Goal: Task Accomplishment & Management: Manage account settings

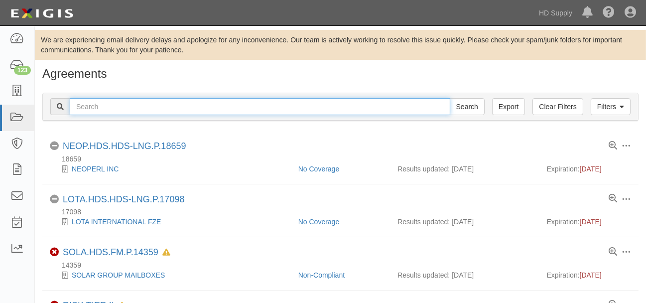
click at [159, 111] on input "text" at bounding box center [260, 106] width 380 height 17
type input "friends"
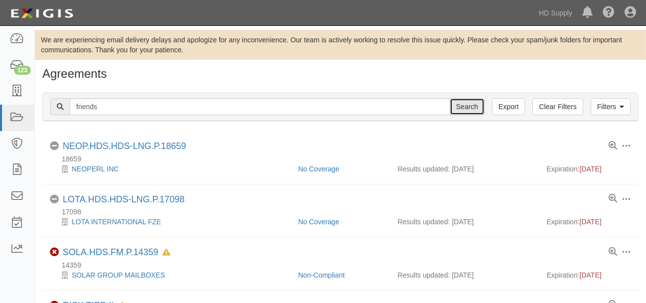
click at [462, 112] on input "Search" at bounding box center [466, 106] width 35 height 17
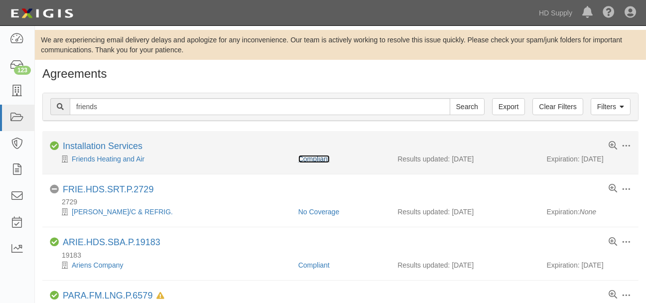
click at [322, 157] on link "Compliant" at bounding box center [313, 159] width 31 height 8
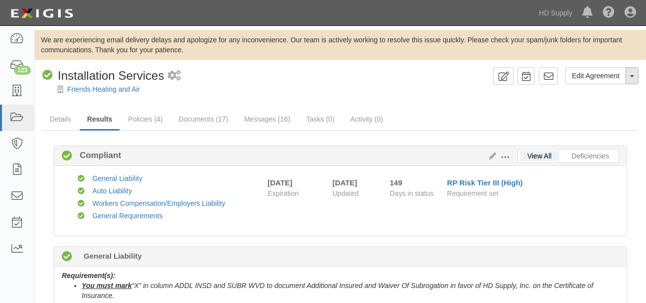
click at [631, 76] on span "button" at bounding box center [632, 76] width 4 height 2
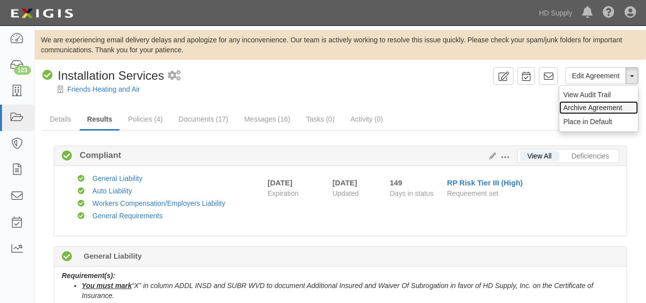
click at [605, 106] on link "Archive Agreement" at bounding box center [598, 107] width 79 height 13
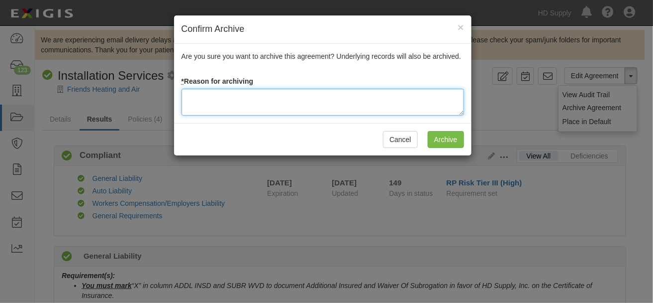
click at [232, 96] on textarea at bounding box center [323, 102] width 283 height 27
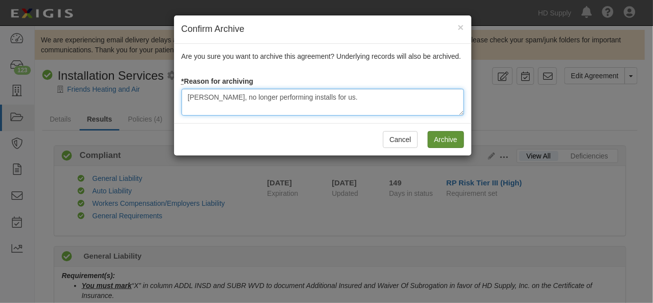
type textarea "Per Stalin, no longer performing installs for us."
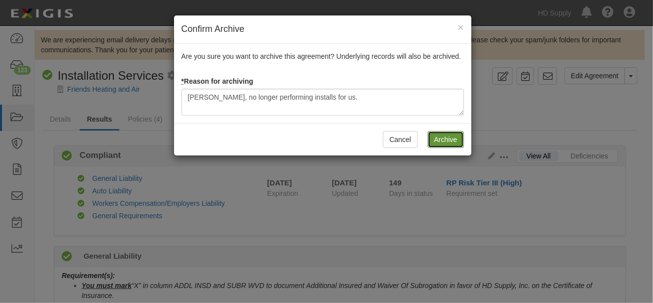
click at [447, 141] on input "Archive" at bounding box center [446, 139] width 36 height 17
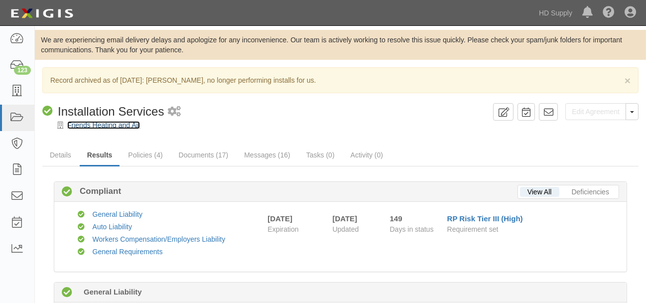
click at [99, 123] on link "Friends Heating and Air" at bounding box center [103, 125] width 73 height 8
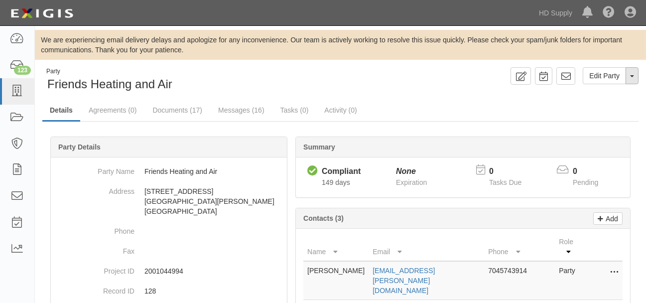
click at [632, 76] on span "button" at bounding box center [632, 76] width 4 height 2
click at [606, 106] on link "Archive Party" at bounding box center [598, 107] width 79 height 13
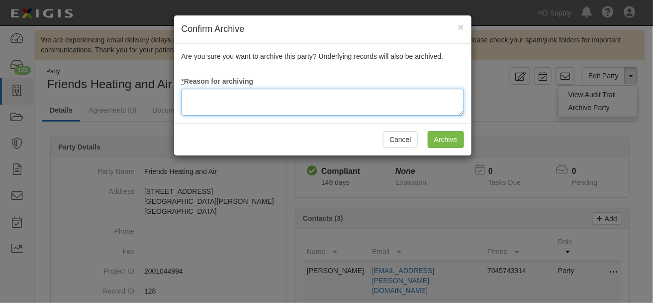
click at [255, 102] on textarea at bounding box center [323, 102] width 283 height 27
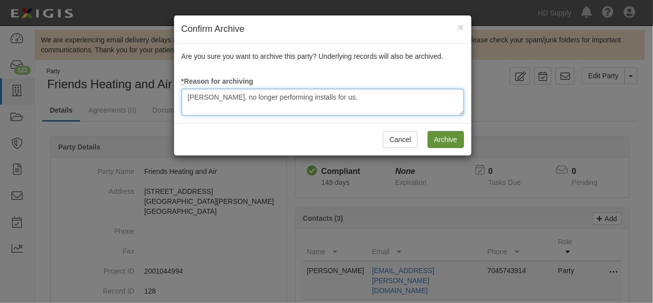
type textarea "Per Stalin, no longer performing installs for us."
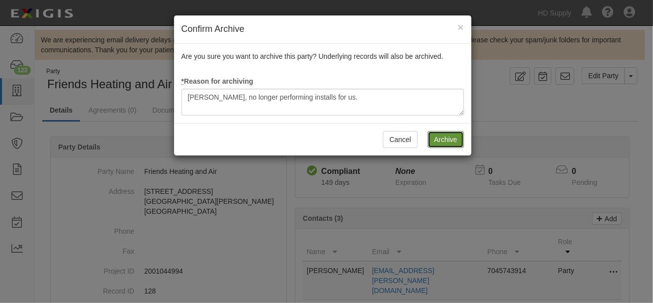
click at [451, 139] on input "Archive" at bounding box center [446, 139] width 36 height 17
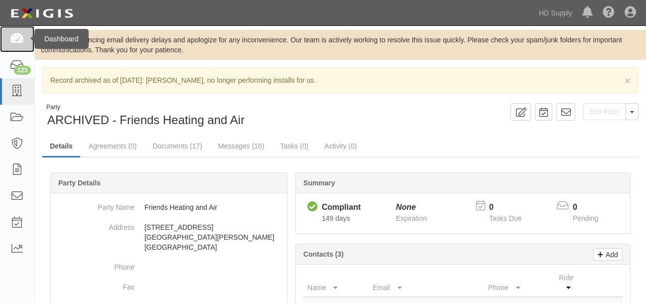
click at [16, 38] on icon at bounding box center [17, 38] width 14 height 11
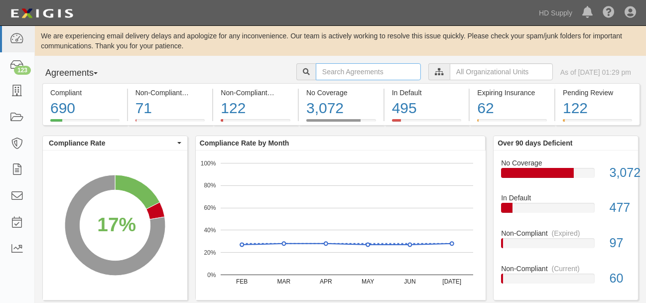
click at [369, 72] on input "text" at bounding box center [368, 71] width 105 height 17
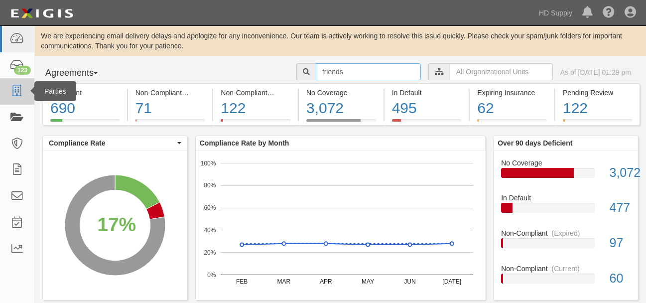
type input "friends"
click at [14, 91] on icon at bounding box center [17, 91] width 14 height 11
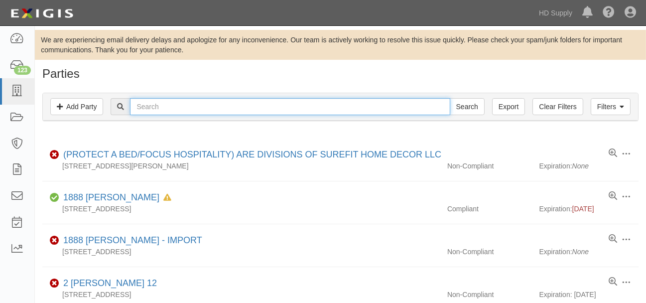
click at [170, 104] on input "text" at bounding box center [290, 106] width 320 height 17
type input "friends"
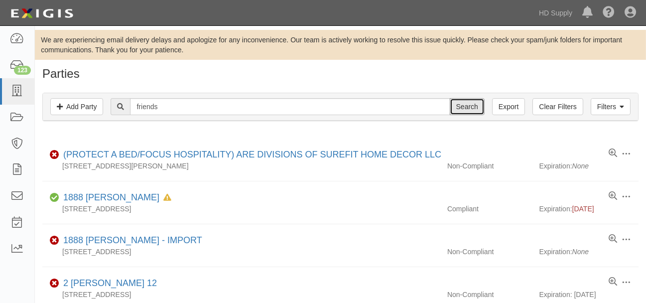
drag, startPoint x: 458, startPoint y: 105, endPoint x: 430, endPoint y: 127, distance: 36.1
click at [458, 105] on input "Search" at bounding box center [466, 106] width 35 height 17
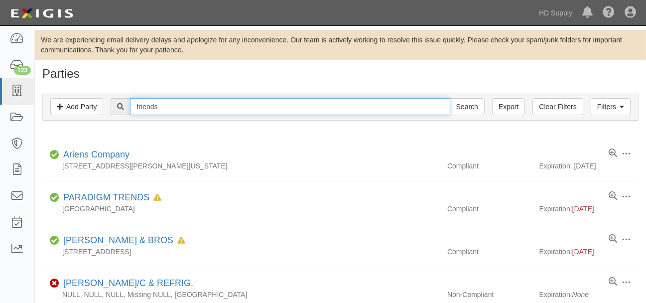
click at [169, 105] on input "friends" at bounding box center [290, 106] width 320 height 17
type input "friends heating"
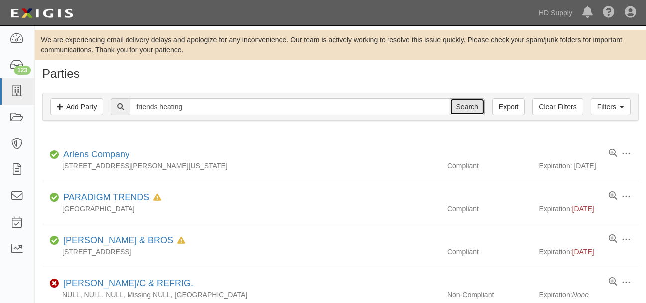
click at [464, 105] on input "Search" at bounding box center [466, 106] width 35 height 17
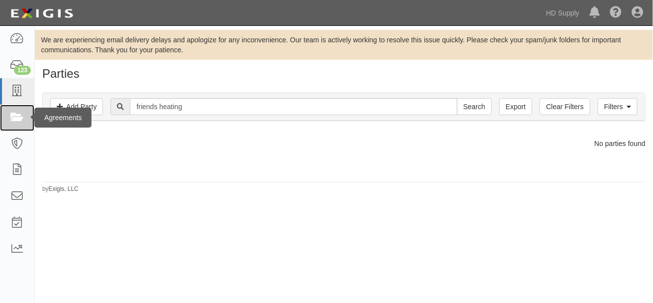
click at [17, 114] on icon at bounding box center [17, 117] width 14 height 11
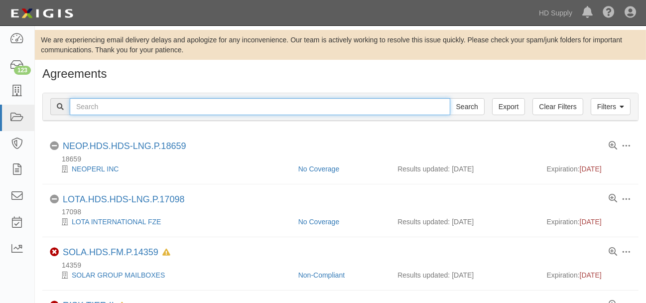
click at [122, 104] on input "text" at bounding box center [260, 106] width 380 height 17
type input "friends heating"
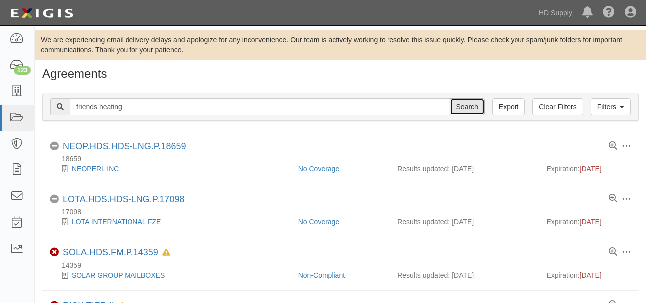
click at [471, 103] on input "Search" at bounding box center [466, 106] width 35 height 17
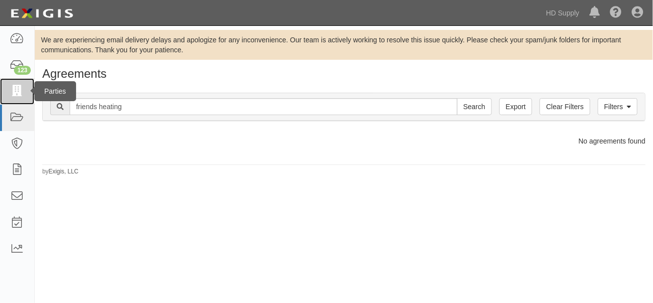
click at [13, 89] on icon at bounding box center [17, 91] width 14 height 11
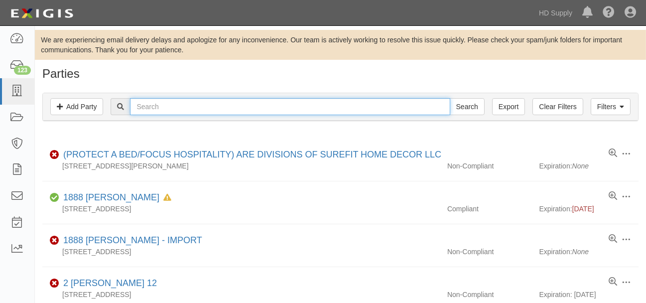
click at [168, 107] on input "text" at bounding box center [290, 106] width 320 height 17
type input "complete comfort"
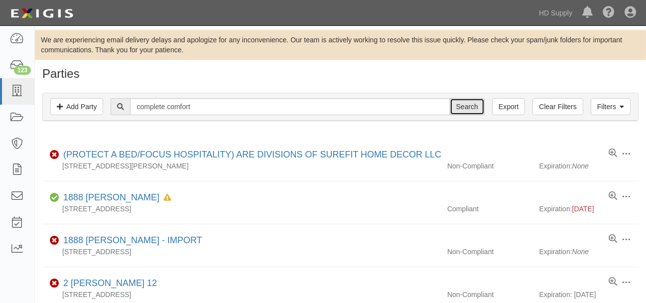
click at [470, 109] on input "Search" at bounding box center [466, 106] width 35 height 17
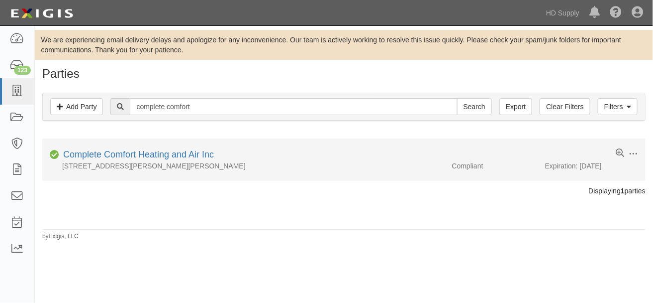
click at [467, 169] on div "Compliant" at bounding box center [495, 166] width 101 height 10
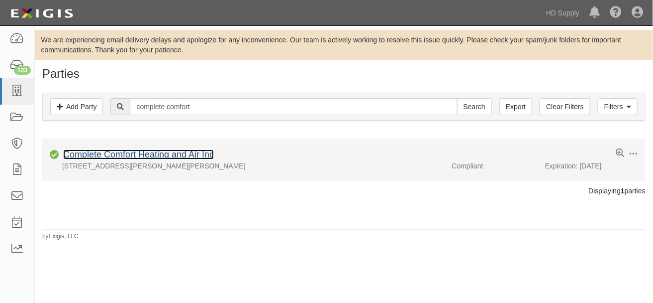
click at [153, 155] on link "Complete Comfort Heating and Air Inc" at bounding box center [138, 154] width 151 height 10
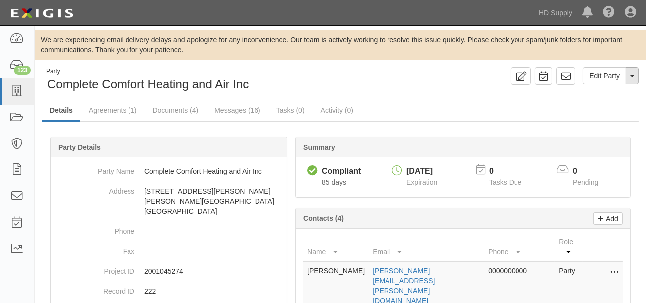
click at [634, 77] on button "Toggle Party Dropdown" at bounding box center [631, 75] width 13 height 17
click at [608, 106] on link "Archive Party" at bounding box center [598, 107] width 79 height 13
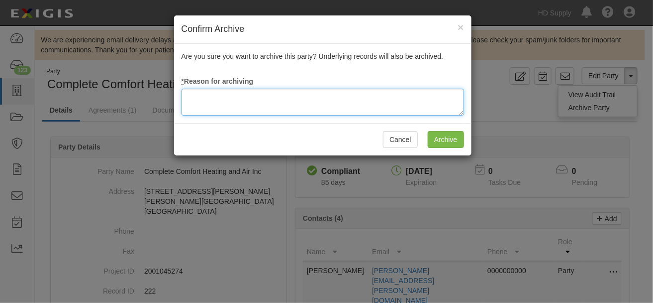
click at [257, 107] on textarea at bounding box center [323, 102] width 283 height 27
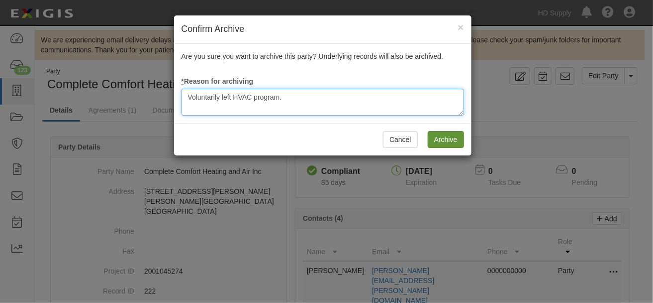
type textarea "Voluntarily left HVAC program."
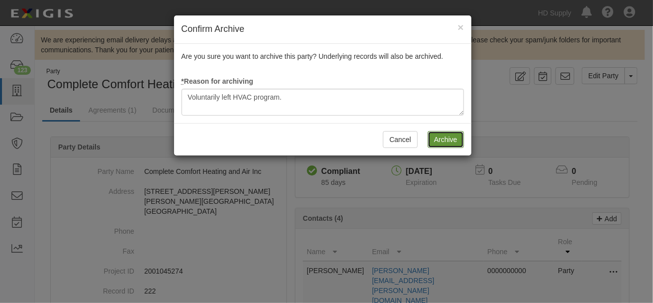
click at [448, 142] on input "Archive" at bounding box center [446, 139] width 36 height 17
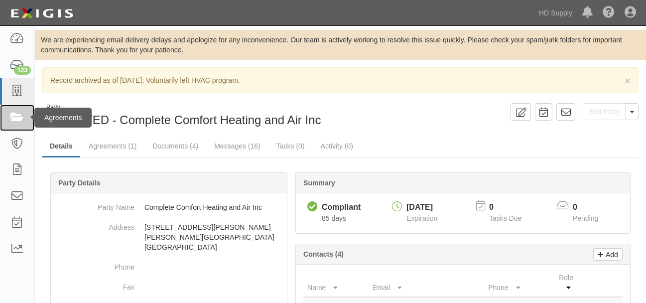
click at [20, 119] on icon at bounding box center [17, 117] width 14 height 11
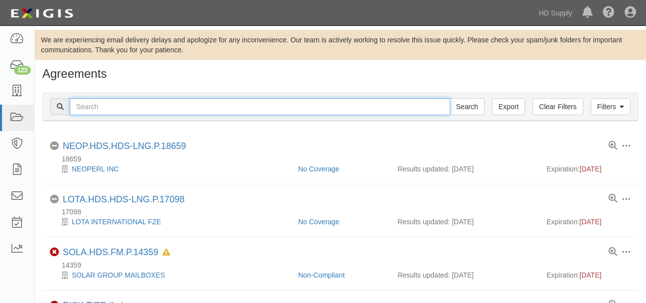
click at [106, 106] on input "text" at bounding box center [260, 106] width 380 height 17
type input "complete comfort"
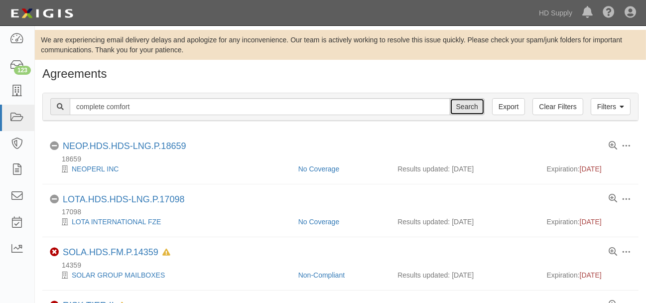
click at [465, 108] on input "Search" at bounding box center [466, 106] width 35 height 17
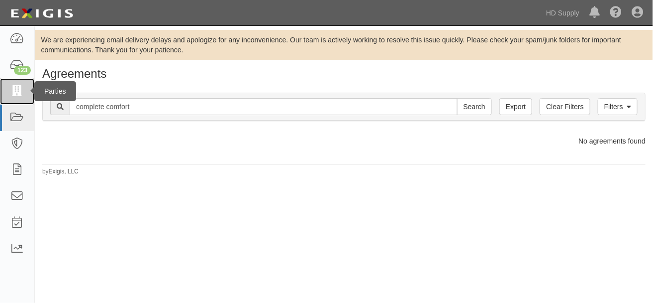
click at [14, 92] on icon at bounding box center [17, 91] width 14 height 11
